Goal: Task Accomplishment & Management: Complete application form

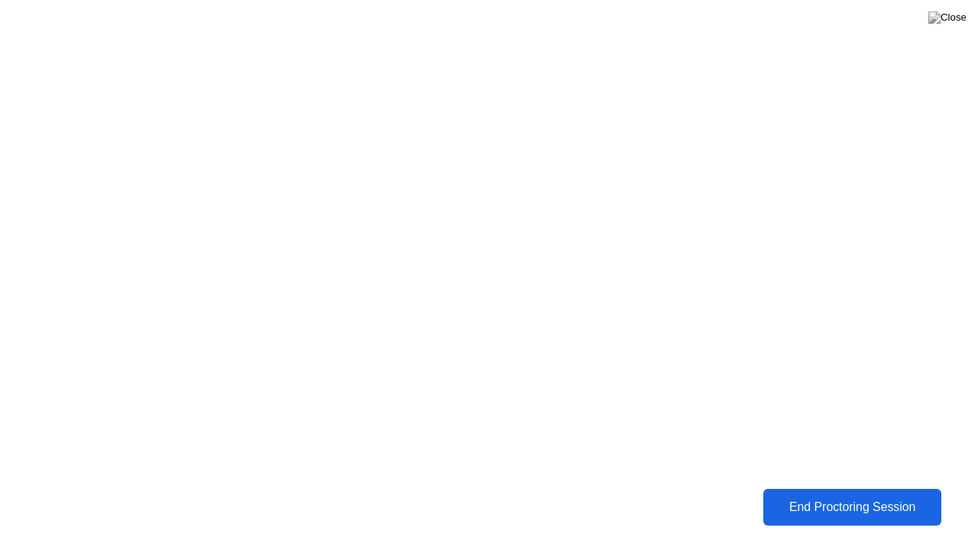
click at [885, 501] on div "End Proctoring Session" at bounding box center [852, 507] width 172 height 14
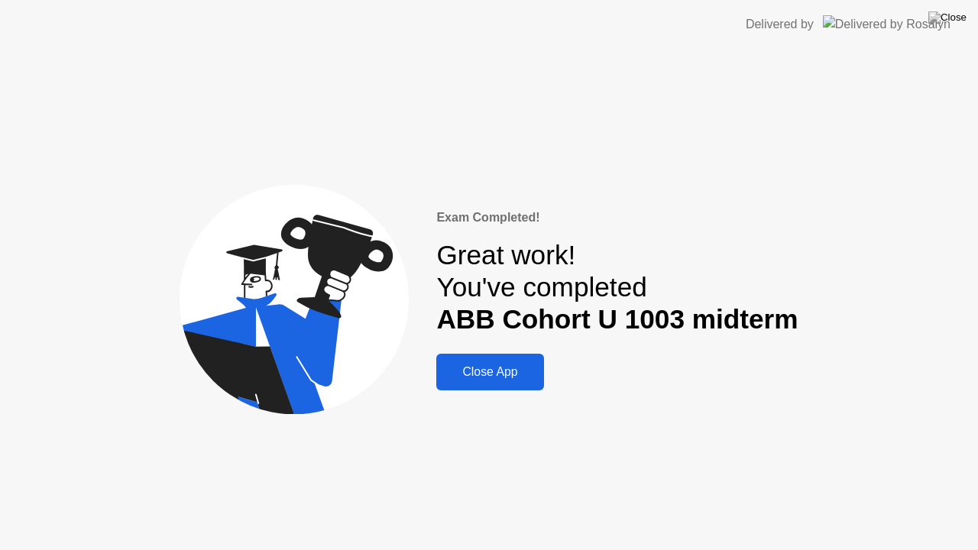
click at [953, 11] on button at bounding box center [947, 18] width 46 height 20
